Goal: Navigation & Orientation: Find specific page/section

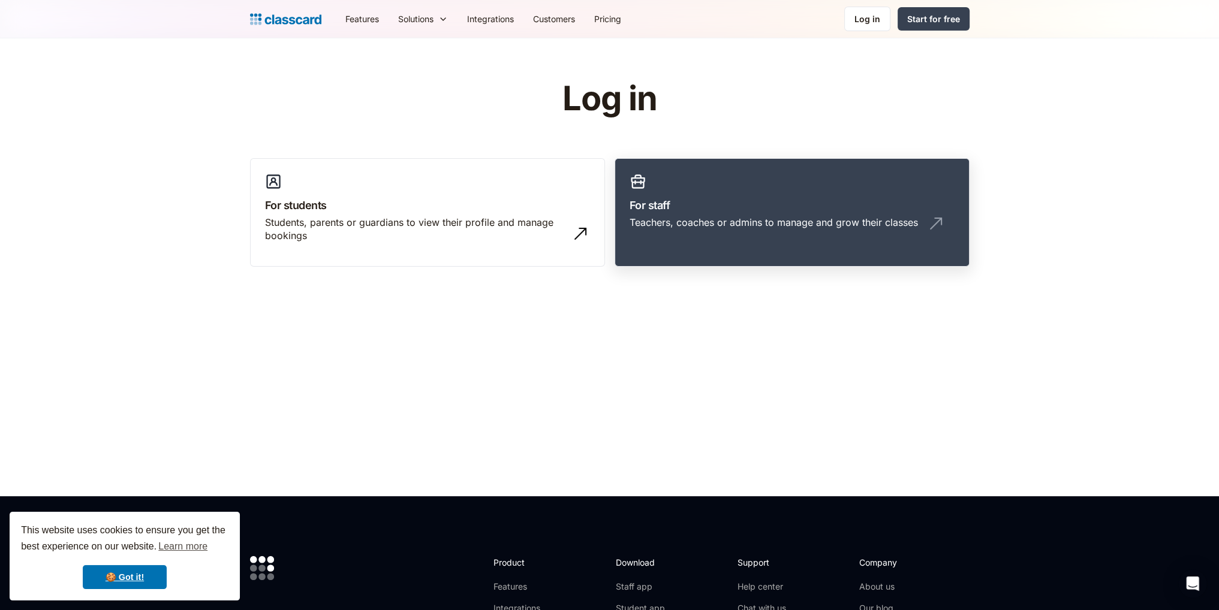
click at [854, 226] on div "Teachers, coaches or admins to manage and grow their classes" at bounding box center [774, 222] width 288 height 13
click at [736, 218] on div "Teachers, coaches or admins to manage and grow their classes" at bounding box center [774, 222] width 288 height 13
click at [711, 201] on h3 "For staff" at bounding box center [792, 205] width 325 height 16
